Goal: Information Seeking & Learning: Learn about a topic

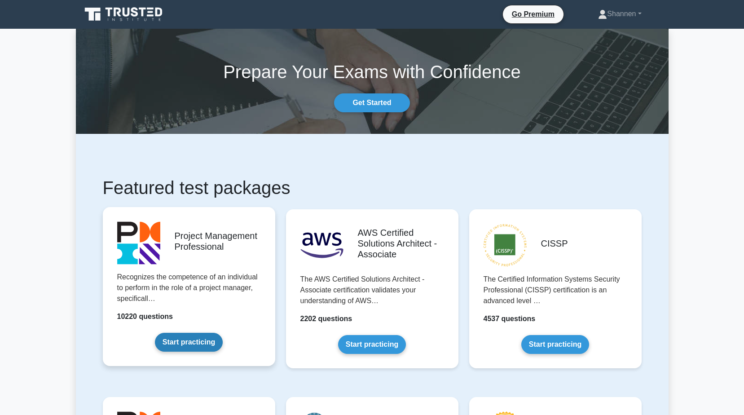
click at [185, 337] on link "Start practicing" at bounding box center [189, 342] width 68 height 19
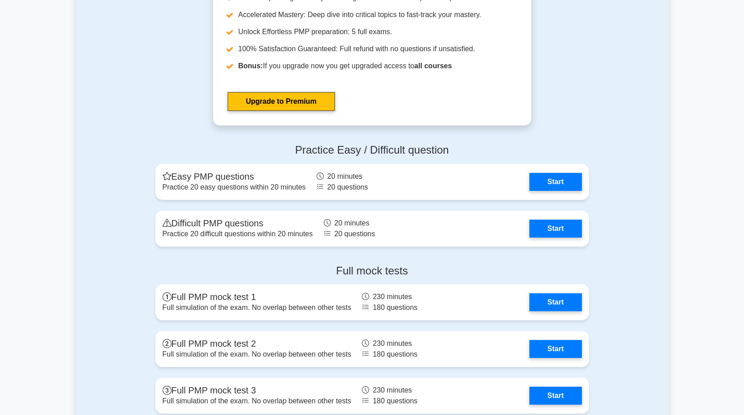
scroll to position [3141, 0]
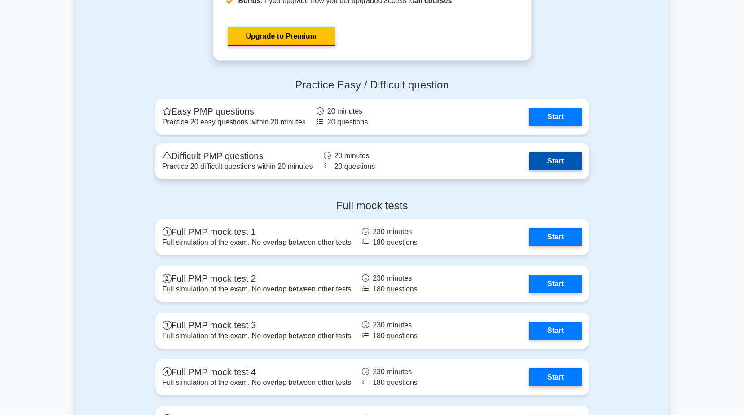
click at [552, 159] on link "Start" at bounding box center [555, 161] width 52 height 18
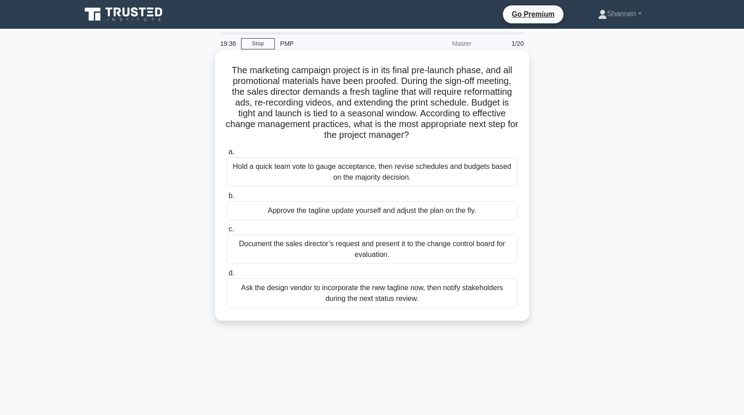
click at [364, 249] on div "Document the sales director’s request and present it to the change control boar…" at bounding box center [372, 249] width 291 height 30
click at [227, 232] on input "c. Document the sales director’s request and present it to the change control b…" at bounding box center [227, 229] width 0 height 6
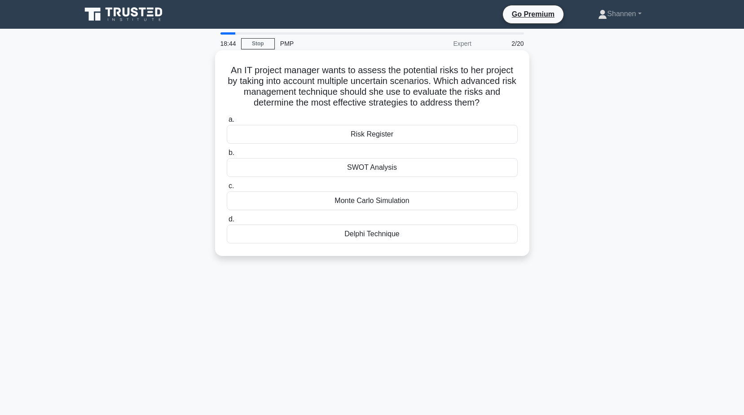
click at [412, 203] on div "Monte Carlo Simulation" at bounding box center [372, 200] width 291 height 19
click at [227, 189] on input "c. Monte Carlo Simulation" at bounding box center [227, 186] width 0 height 6
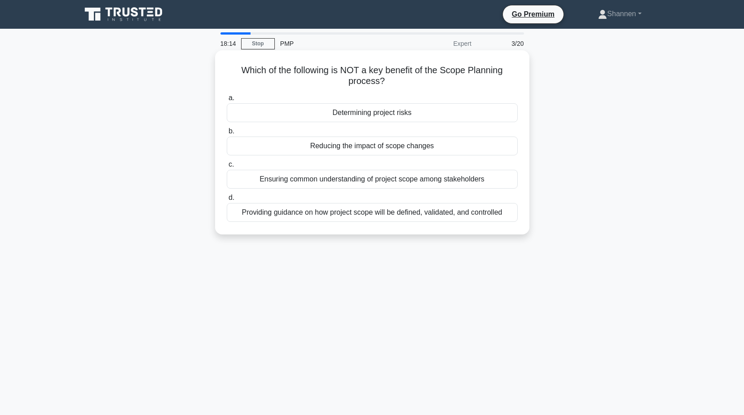
click at [481, 115] on div "Determining project risks" at bounding box center [372, 112] width 291 height 19
click at [227, 101] on input "a. Determining project risks" at bounding box center [227, 98] width 0 height 6
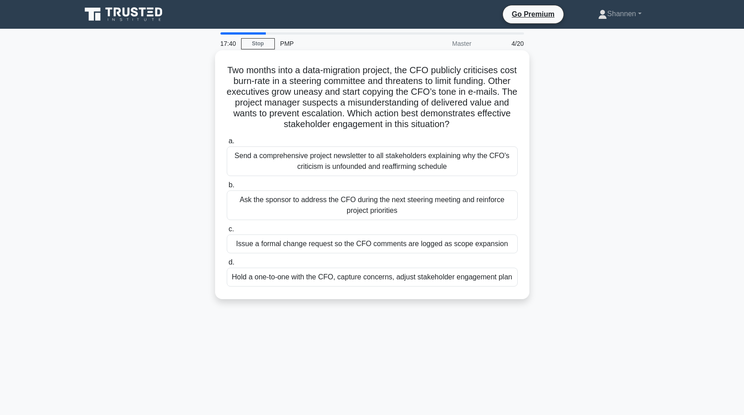
click at [430, 279] on div "Hold a one-to-one with the CFO, capture concerns, adjust stakeholder engagement…" at bounding box center [372, 276] width 291 height 19
click at [227, 265] on input "d. Hold a one-to-one with the CFO, capture concerns, adjust stakeholder engagem…" at bounding box center [227, 262] width 0 height 6
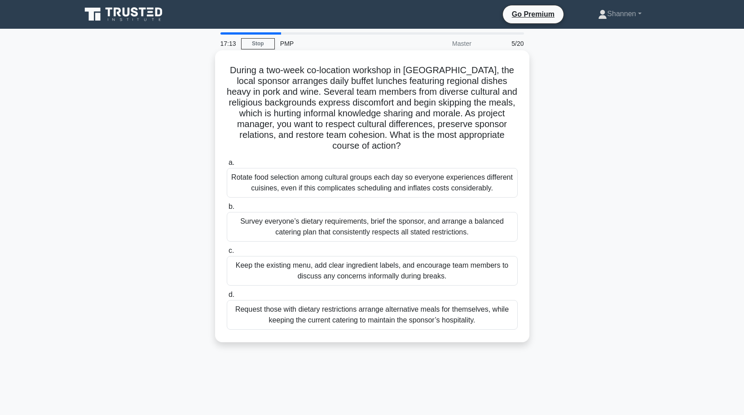
click at [429, 234] on div "Survey everyone’s dietary requirements, brief the sponsor, and arrange a balanc…" at bounding box center [372, 227] width 291 height 30
click at [227, 210] on input "b. Survey everyone’s dietary requirements, brief the sponsor, and arrange a bal…" at bounding box center [227, 207] width 0 height 6
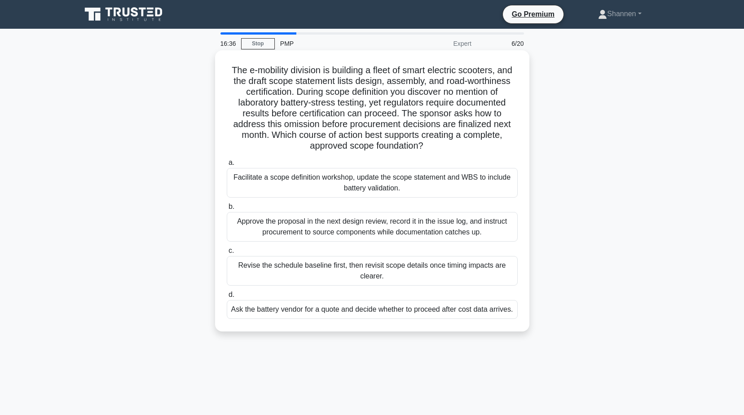
click at [439, 193] on div "Facilitate a scope definition workshop, update the scope statement and WBS to i…" at bounding box center [372, 183] width 291 height 30
click at [227, 166] on input "a. Facilitate a scope definition workshop, update the scope statement and WBS t…" at bounding box center [227, 163] width 0 height 6
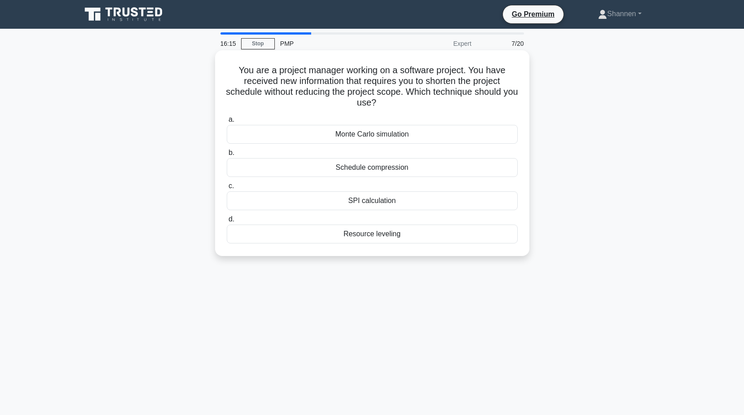
click at [419, 233] on div "Resource leveling" at bounding box center [372, 233] width 291 height 19
click at [227, 222] on input "d. Resource leveling" at bounding box center [227, 219] width 0 height 6
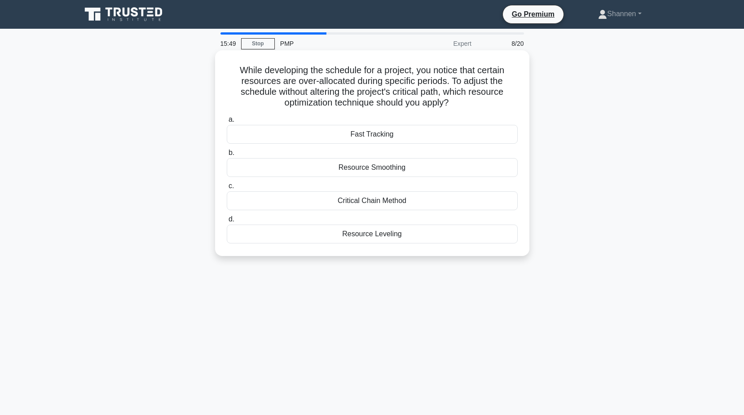
click at [394, 236] on div "Resource Leveling" at bounding box center [372, 233] width 291 height 19
click at [227, 222] on input "d. Resource Leveling" at bounding box center [227, 219] width 0 height 6
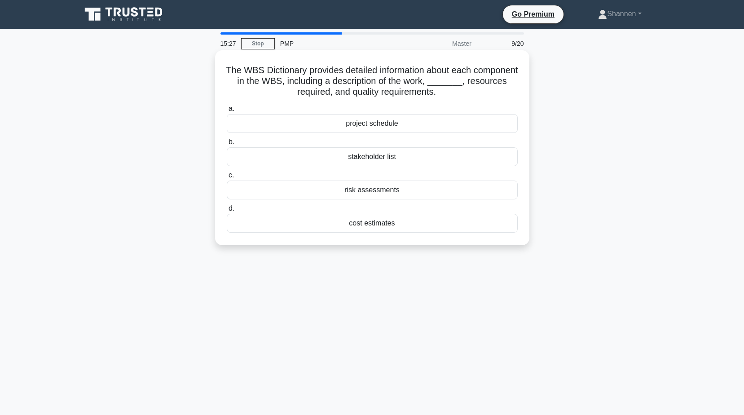
click at [422, 125] on div "project schedule" at bounding box center [372, 123] width 291 height 19
click at [227, 112] on input "a. project schedule" at bounding box center [227, 109] width 0 height 6
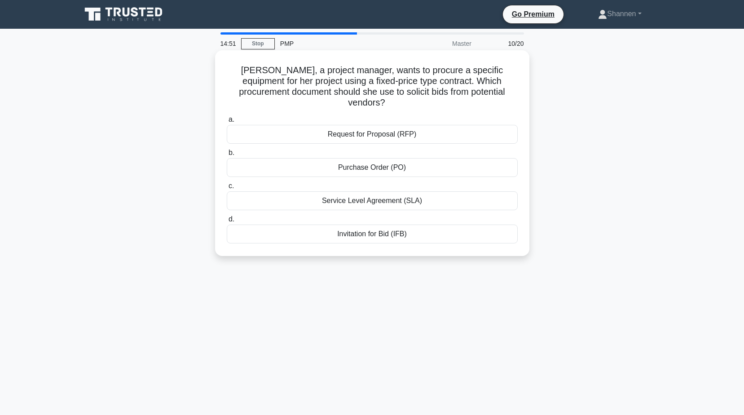
click at [408, 128] on div "Request for Proposal (RFP)" at bounding box center [372, 134] width 291 height 19
click at [227, 123] on input "a. Request for Proposal (RFP)" at bounding box center [227, 120] width 0 height 6
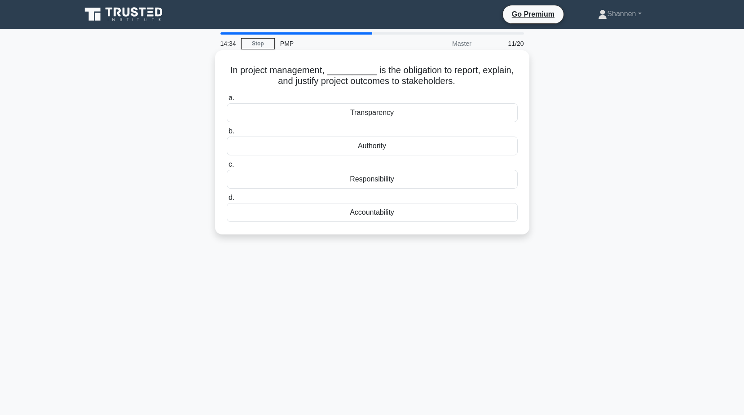
click at [399, 182] on div "Responsibility" at bounding box center [372, 179] width 291 height 19
click at [227, 167] on input "c. Responsibility" at bounding box center [227, 165] width 0 height 6
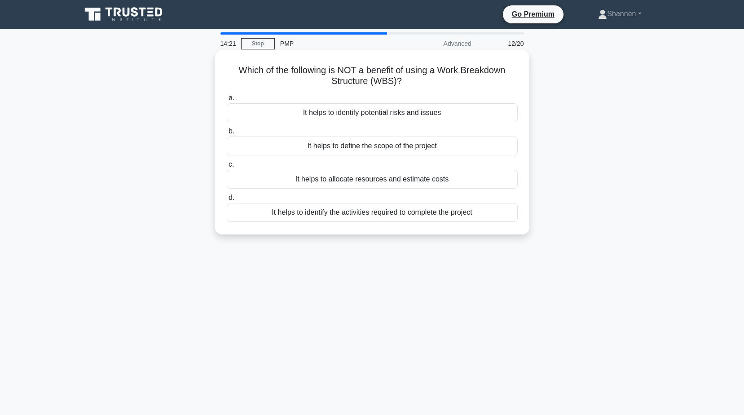
click at [407, 115] on div "It helps to identify potential risks and issues" at bounding box center [372, 112] width 291 height 19
click at [227, 101] on input "a. It helps to identify potential risks and issues" at bounding box center [227, 98] width 0 height 6
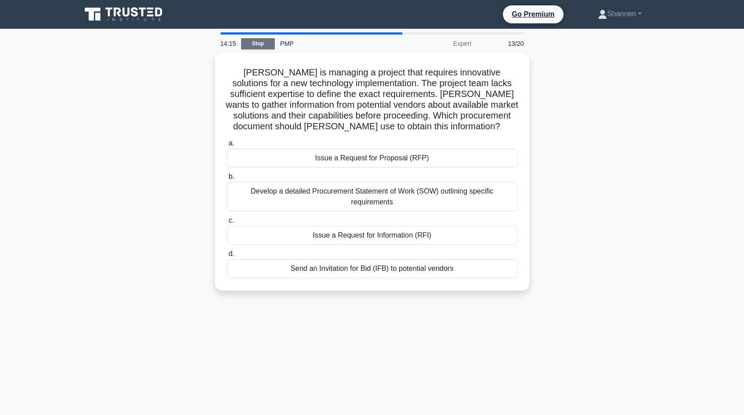
click at [271, 45] on link "Stop" at bounding box center [258, 43] width 34 height 11
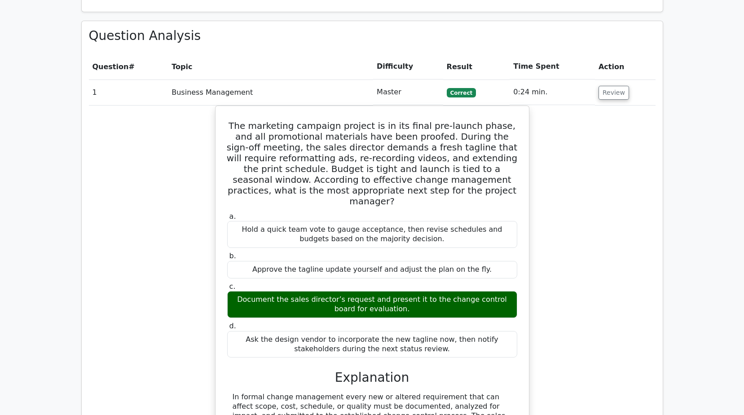
scroll to position [763, 0]
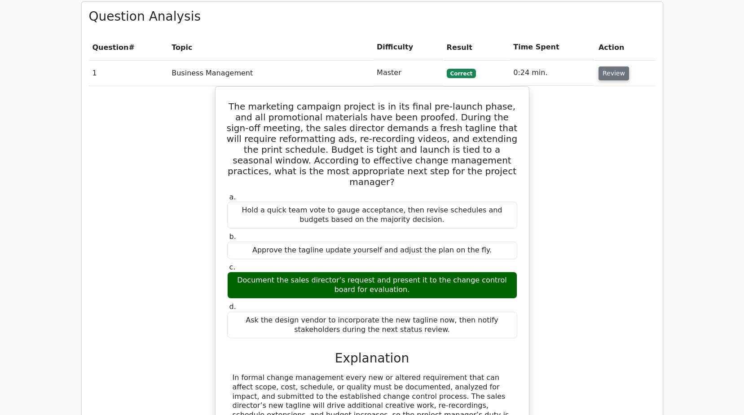
click at [607, 66] on button "Review" at bounding box center [613, 73] width 31 height 14
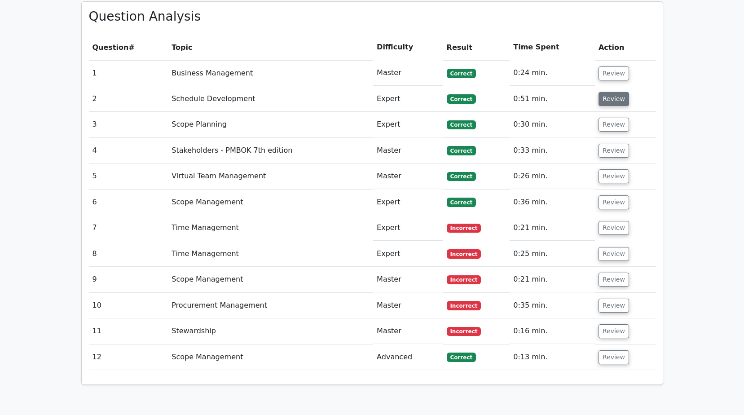
click at [605, 92] on button "Review" at bounding box center [613, 99] width 31 height 14
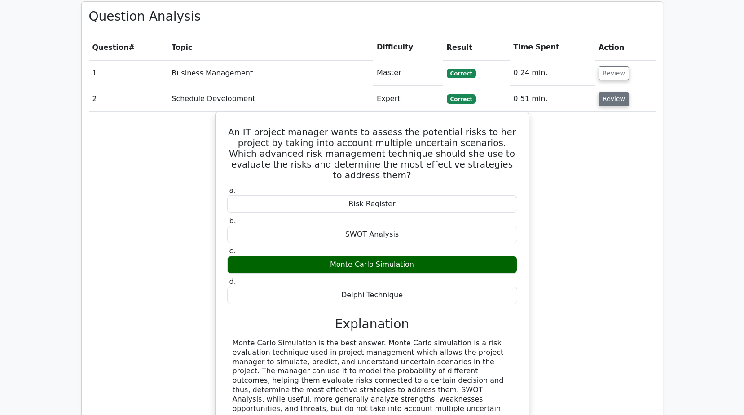
click at [615, 92] on button "Review" at bounding box center [613, 99] width 31 height 14
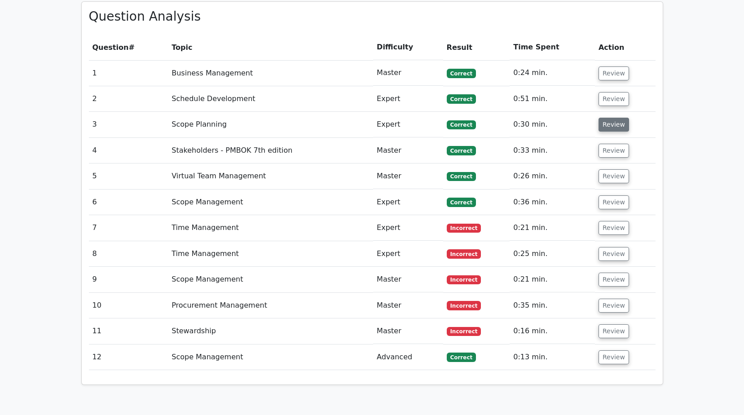
click at [610, 118] on button "Review" at bounding box center [613, 125] width 31 height 14
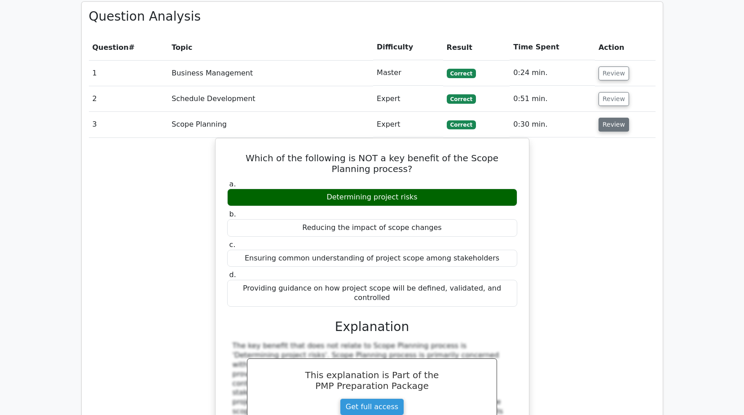
click at [610, 118] on button "Review" at bounding box center [613, 125] width 31 height 14
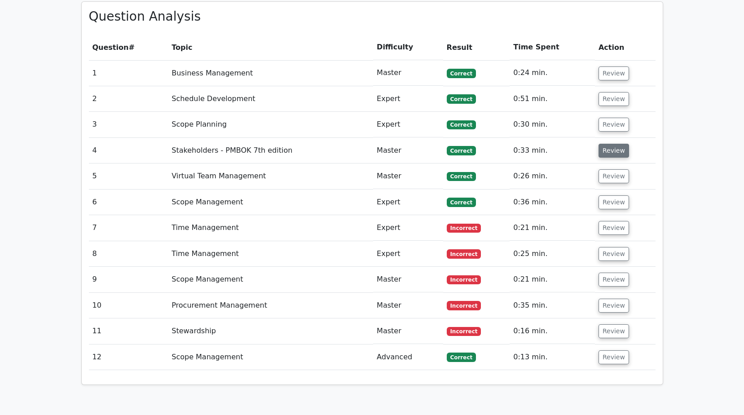
click at [608, 144] on button "Review" at bounding box center [613, 151] width 31 height 14
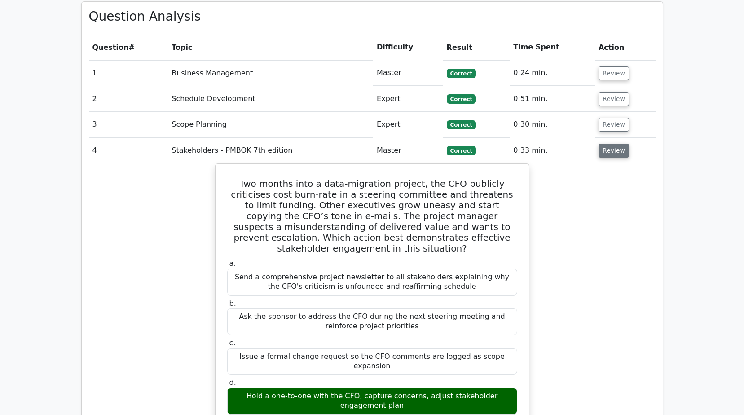
click at [608, 144] on button "Review" at bounding box center [613, 151] width 31 height 14
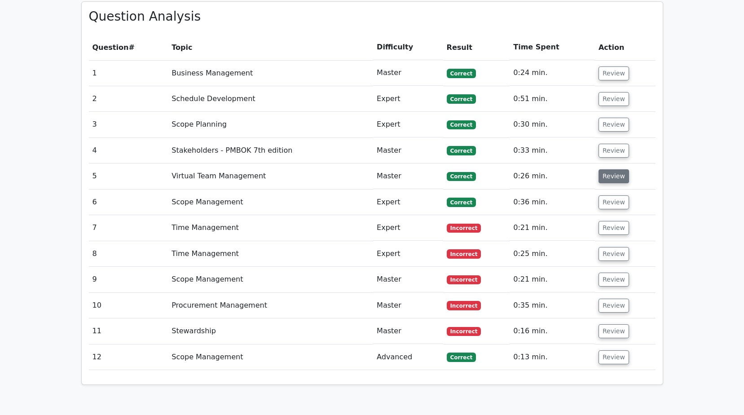
click at [608, 169] on button "Review" at bounding box center [613, 176] width 31 height 14
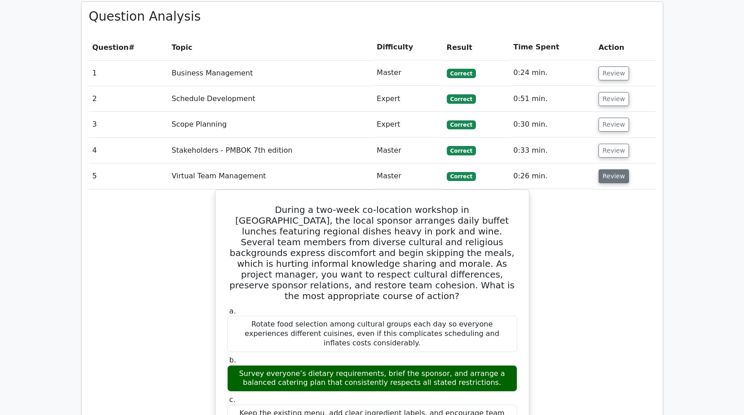
click at [607, 169] on button "Review" at bounding box center [613, 176] width 31 height 14
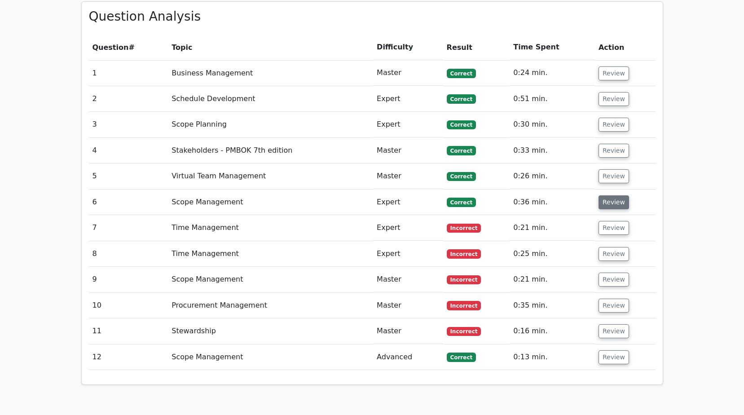
click at [606, 195] on button "Review" at bounding box center [613, 202] width 31 height 14
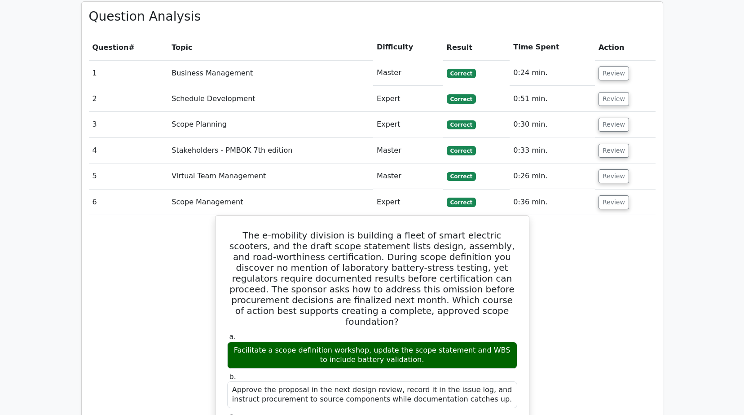
drag, startPoint x: 560, startPoint y: 278, endPoint x: 551, endPoint y: 305, distance: 28.5
click at [613, 195] on button "Review" at bounding box center [613, 202] width 31 height 14
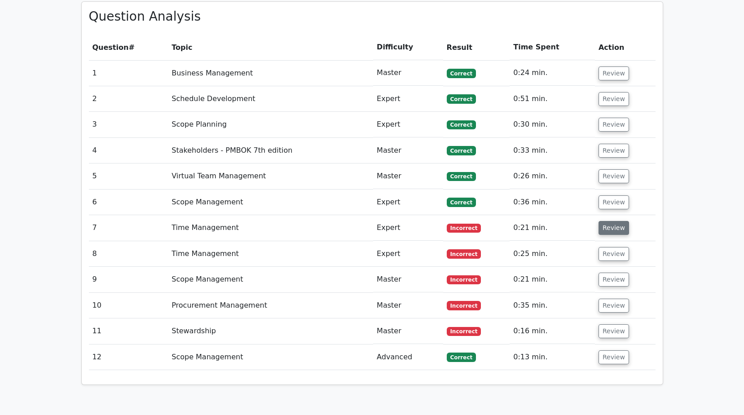
click at [615, 221] on button "Review" at bounding box center [613, 228] width 31 height 14
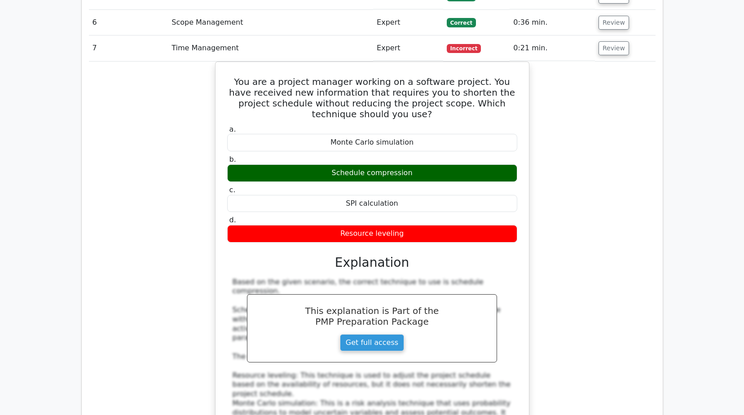
scroll to position [897, 0]
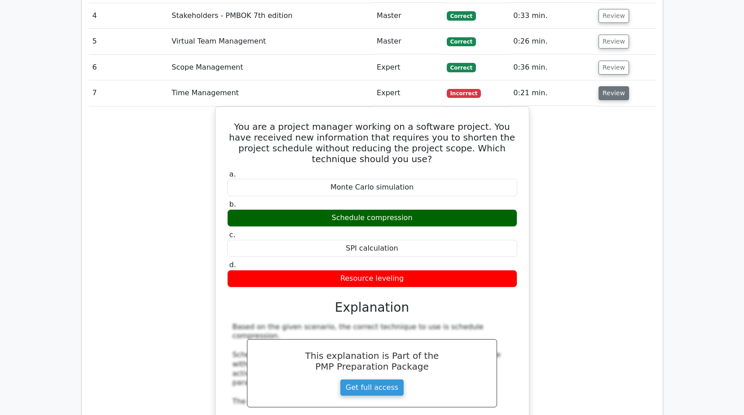
click at [613, 86] on button "Review" at bounding box center [613, 93] width 31 height 14
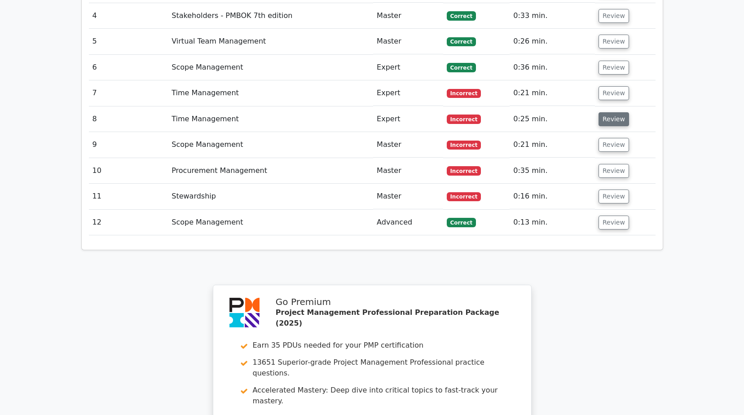
click at [613, 112] on button "Review" at bounding box center [613, 119] width 31 height 14
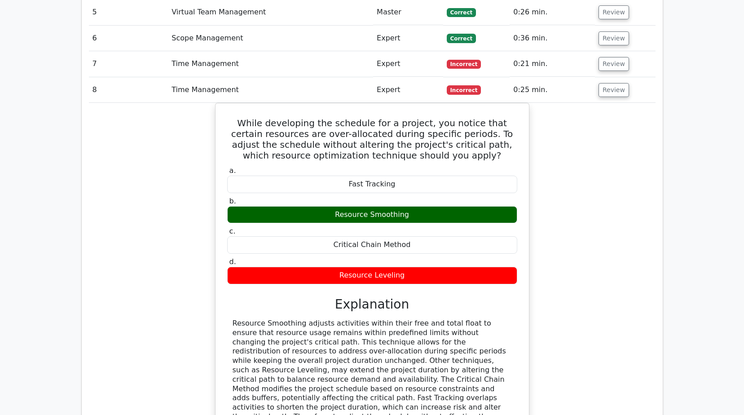
scroll to position [942, 0]
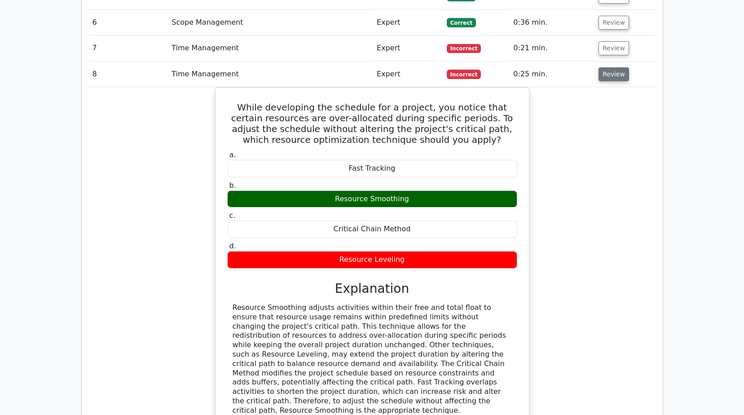
click at [607, 67] on button "Review" at bounding box center [613, 74] width 31 height 14
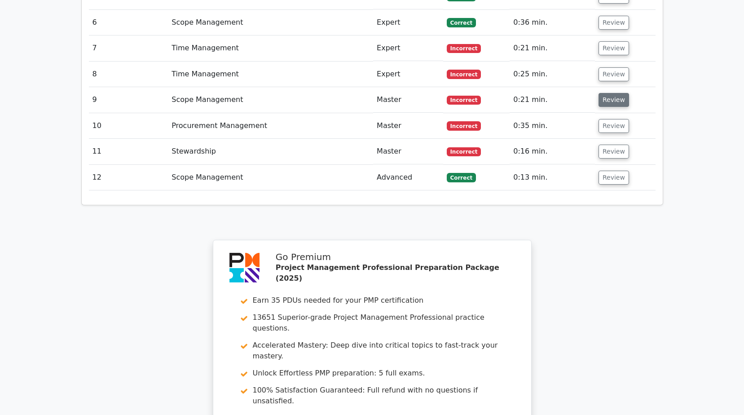
click at [613, 93] on button "Review" at bounding box center [613, 100] width 31 height 14
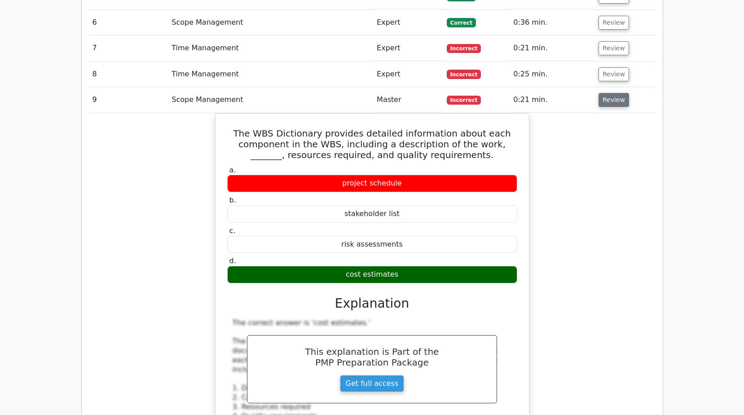
click at [608, 93] on button "Review" at bounding box center [613, 100] width 31 height 14
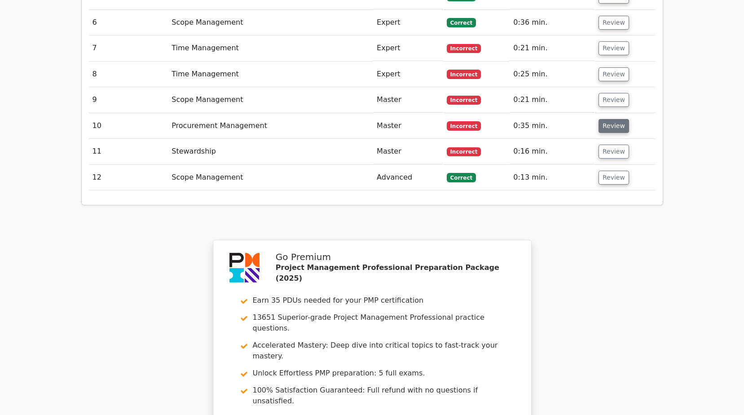
click at [604, 119] on button "Review" at bounding box center [613, 126] width 31 height 14
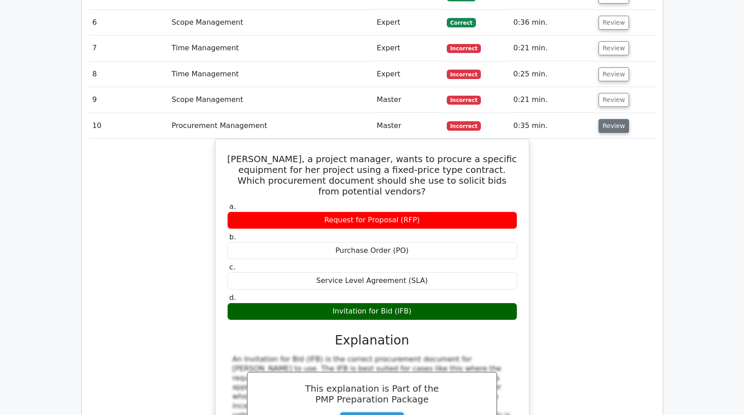
click at [607, 119] on button "Review" at bounding box center [613, 126] width 31 height 14
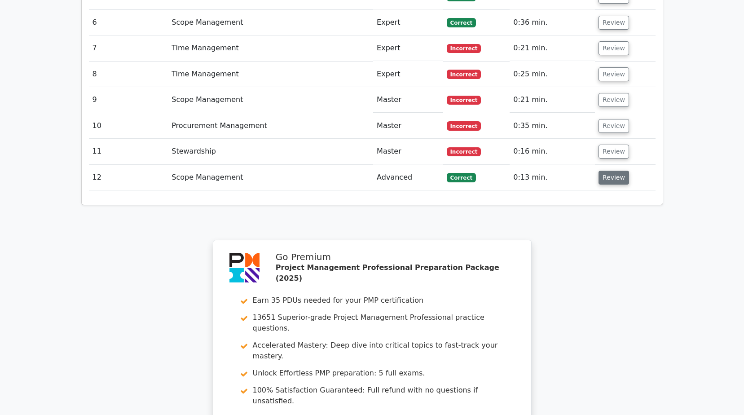
click at [604, 171] on button "Review" at bounding box center [613, 178] width 31 height 14
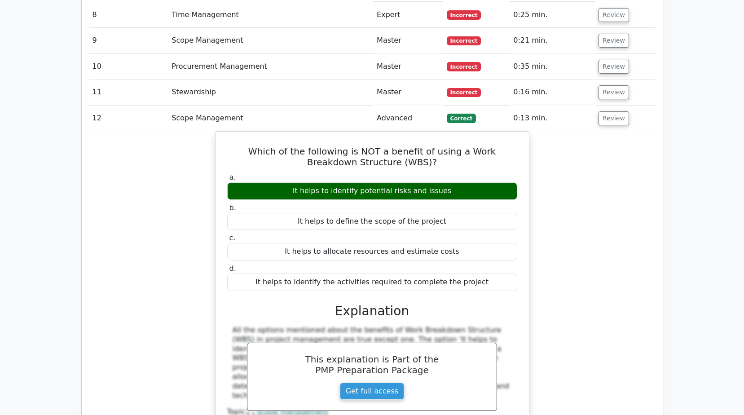
scroll to position [987, 0]
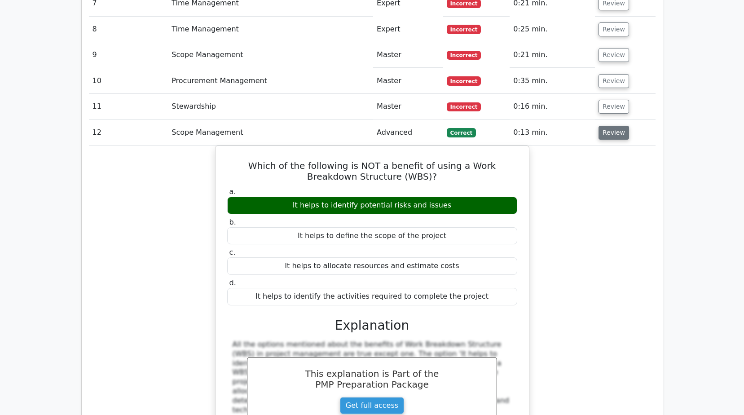
click at [613, 126] on button "Review" at bounding box center [613, 133] width 31 height 14
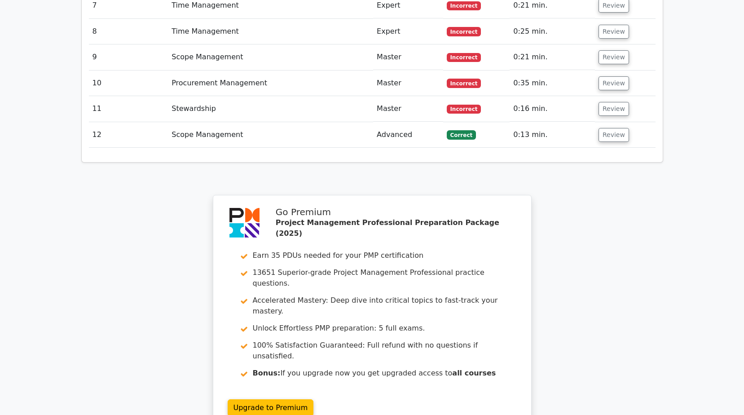
scroll to position [942, 0]
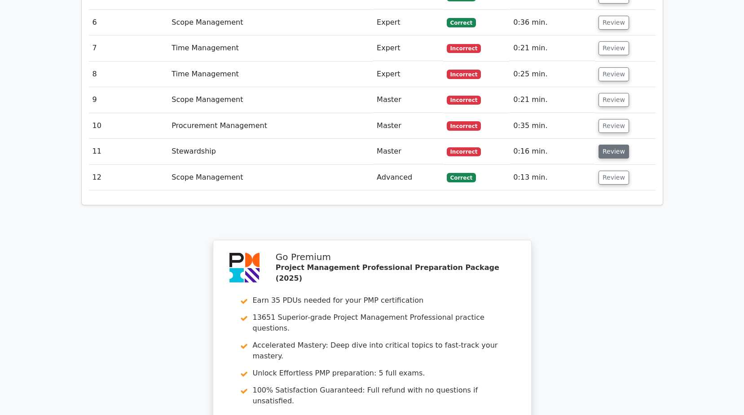
click at [604, 144] on button "Review" at bounding box center [613, 151] width 31 height 14
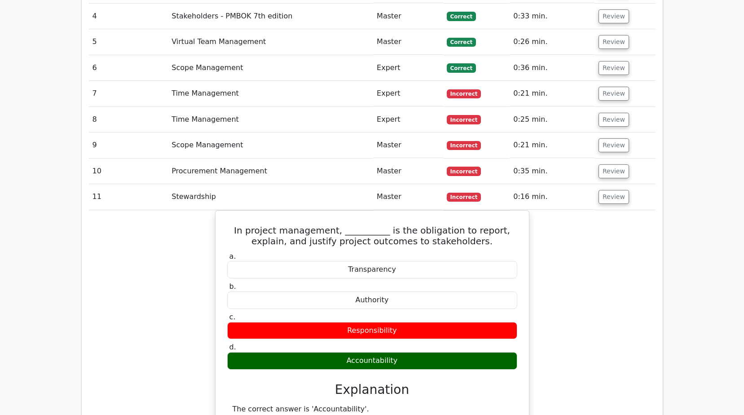
scroll to position [808, 0]
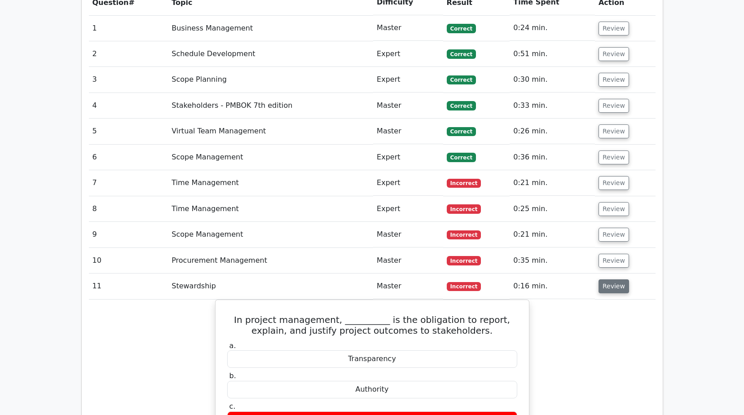
drag, startPoint x: 600, startPoint y: 258, endPoint x: 598, endPoint y: 252, distance: 5.8
click at [600, 279] on button "Review" at bounding box center [613, 286] width 31 height 14
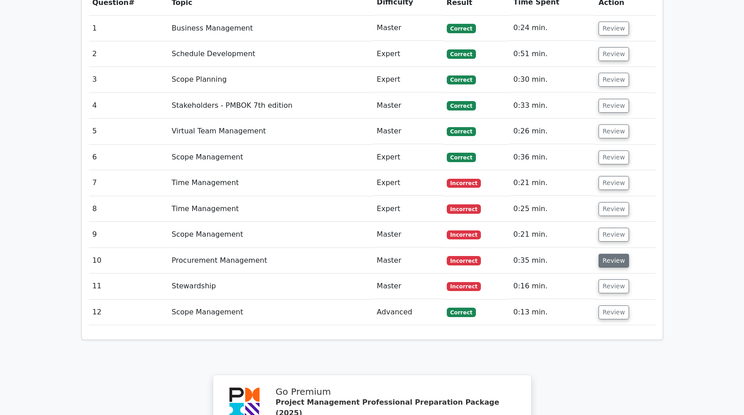
click at [600, 254] on button "Review" at bounding box center [613, 261] width 31 height 14
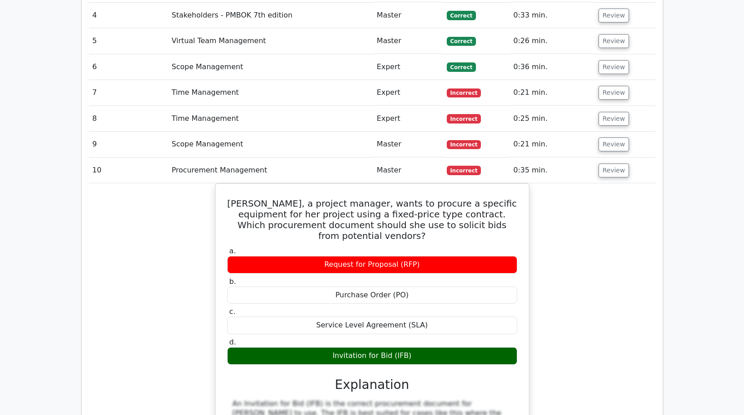
scroll to position [897, 0]
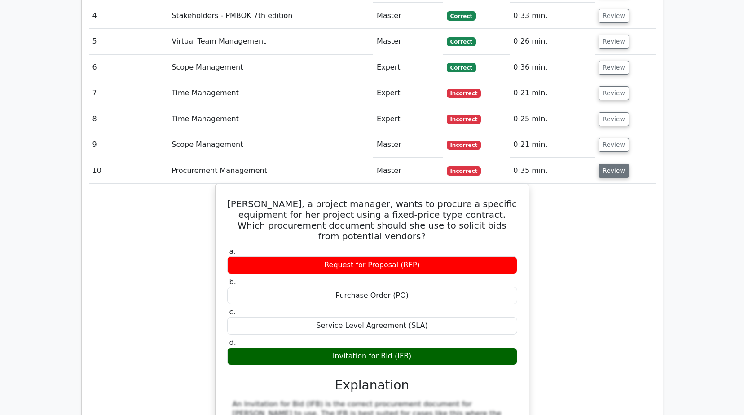
click at [611, 164] on button "Review" at bounding box center [613, 171] width 31 height 14
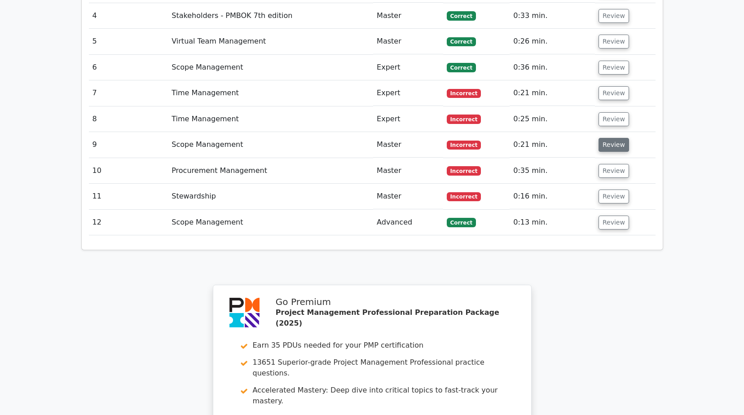
click at [609, 138] on button "Review" at bounding box center [613, 145] width 31 height 14
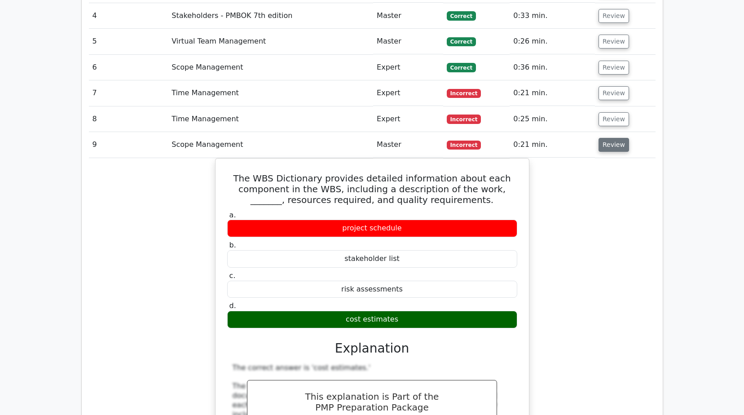
click at [609, 138] on button "Review" at bounding box center [613, 145] width 31 height 14
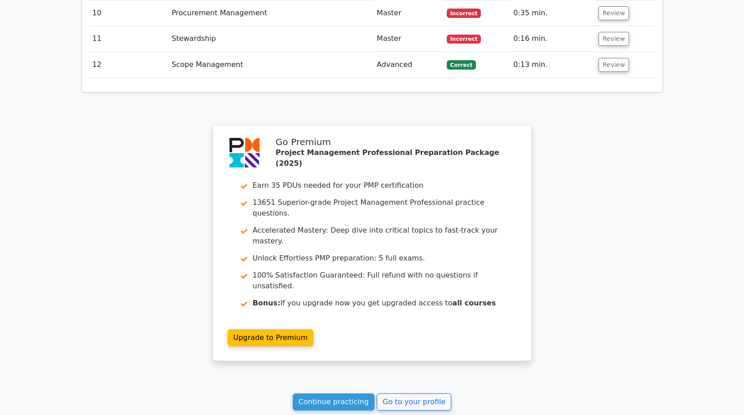
scroll to position [1116, 0]
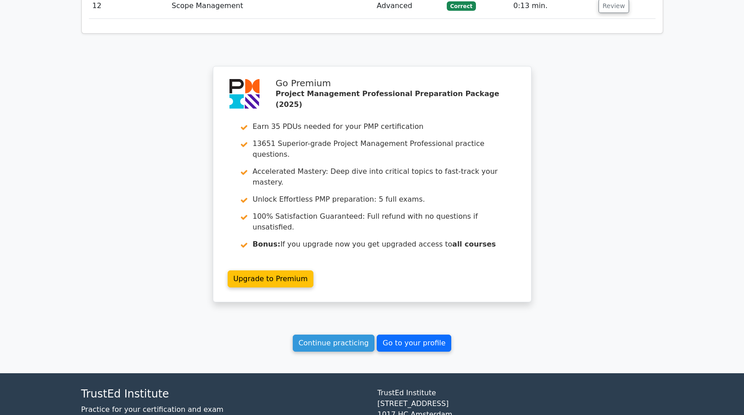
click at [397, 334] on link "Go to your profile" at bounding box center [413, 342] width 74 height 17
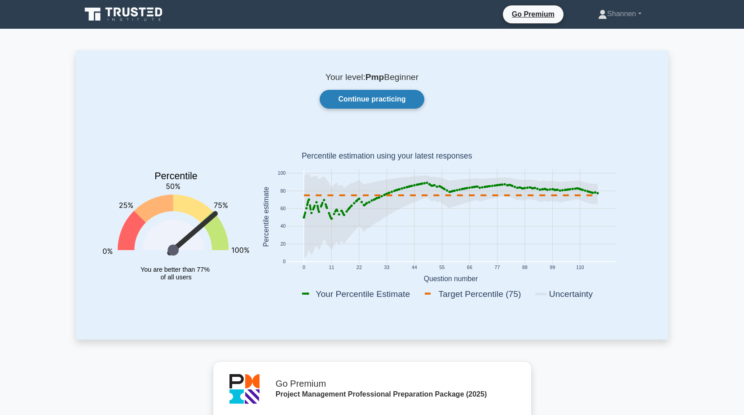
click at [391, 106] on link "Continue practicing" at bounding box center [371, 99] width 104 height 19
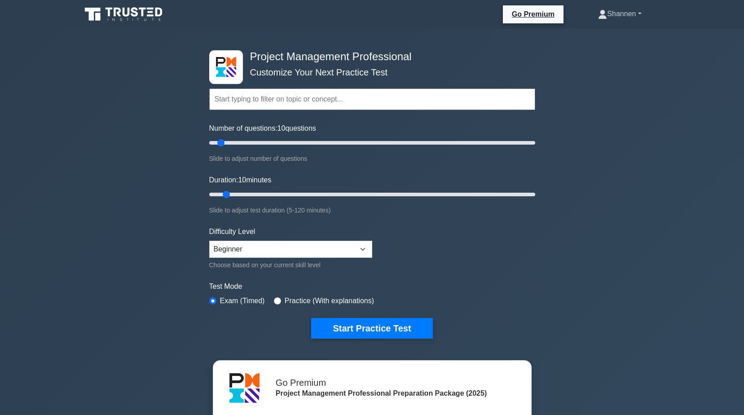
click at [608, 17] on link "Shannen" at bounding box center [619, 14] width 86 height 18
click at [598, 37] on link "Profile" at bounding box center [612, 35] width 71 height 14
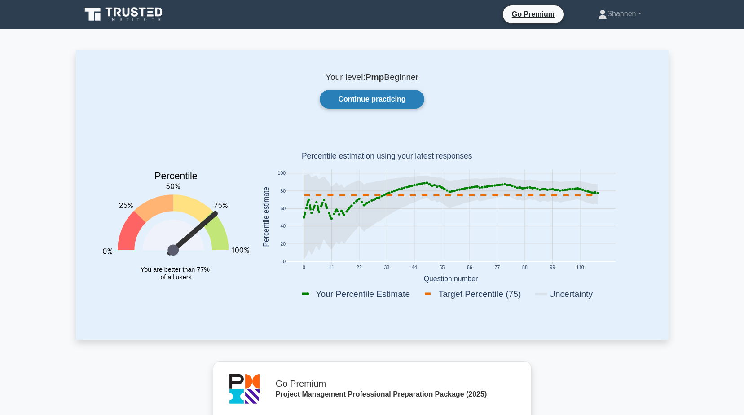
click at [357, 105] on link "Continue practicing" at bounding box center [371, 99] width 104 height 19
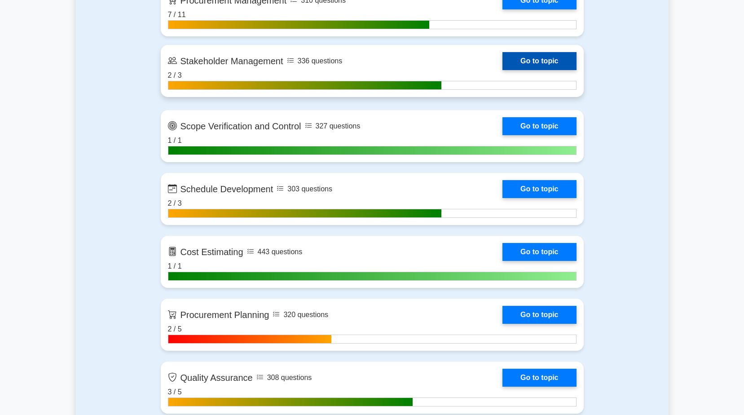
scroll to position [1167, 0]
